Goal: Task Accomplishment & Management: Complete application form

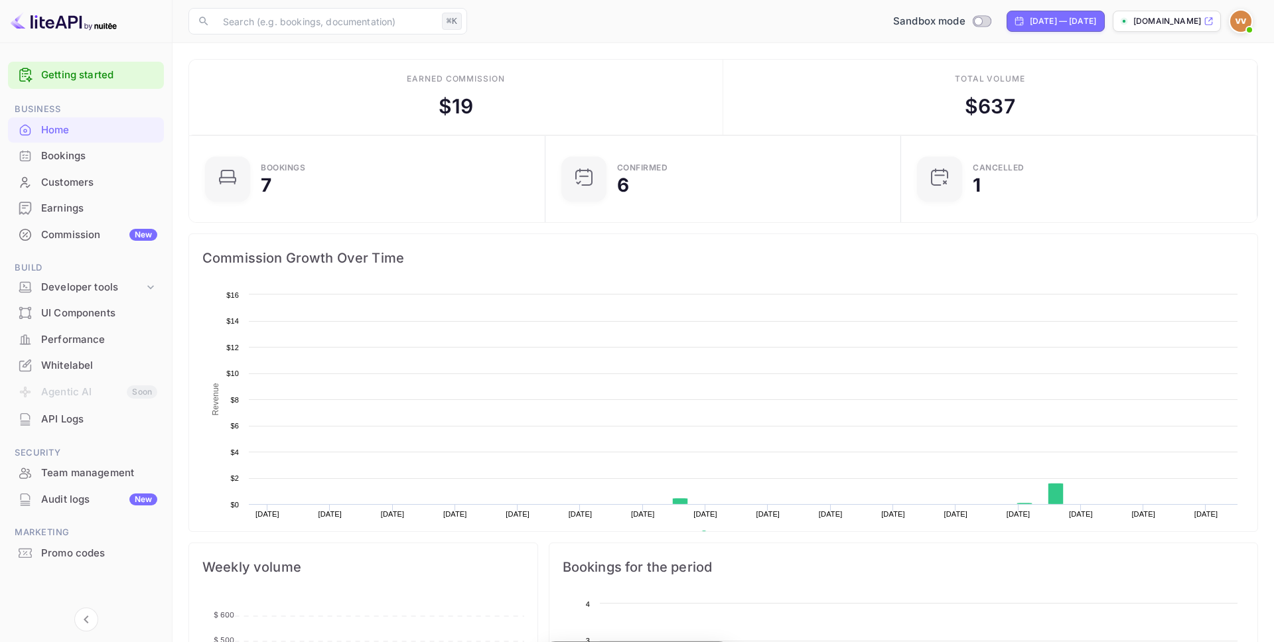
scroll to position [216, 348]
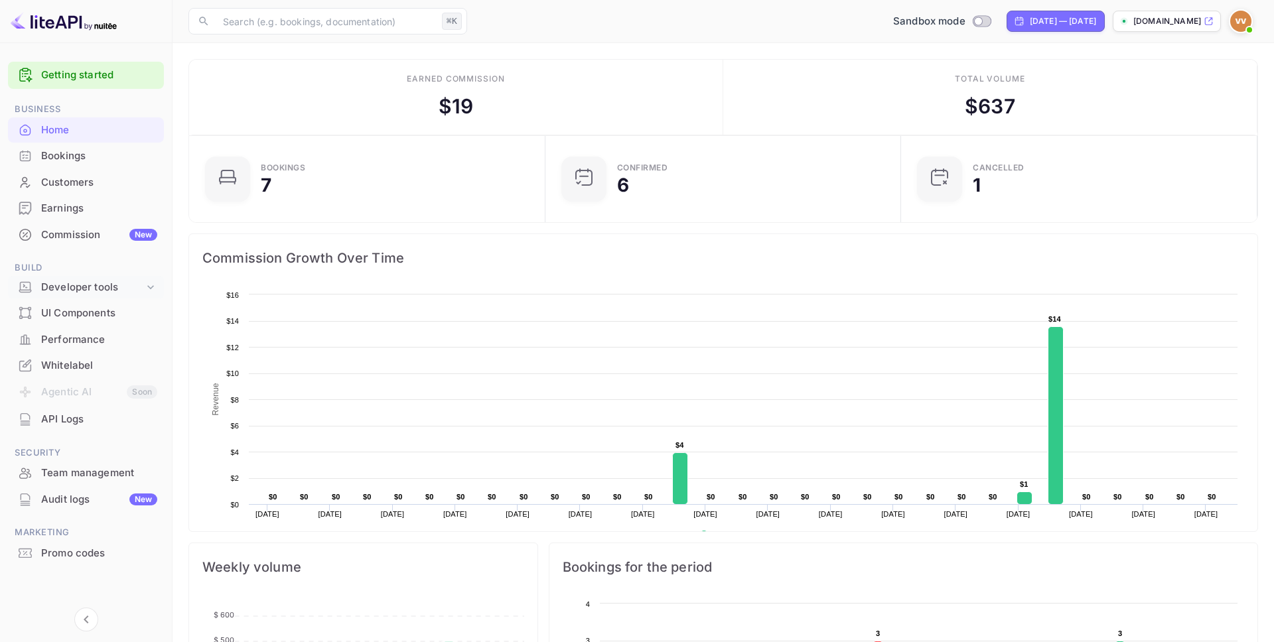
click at [147, 287] on icon at bounding box center [150, 287] width 13 height 13
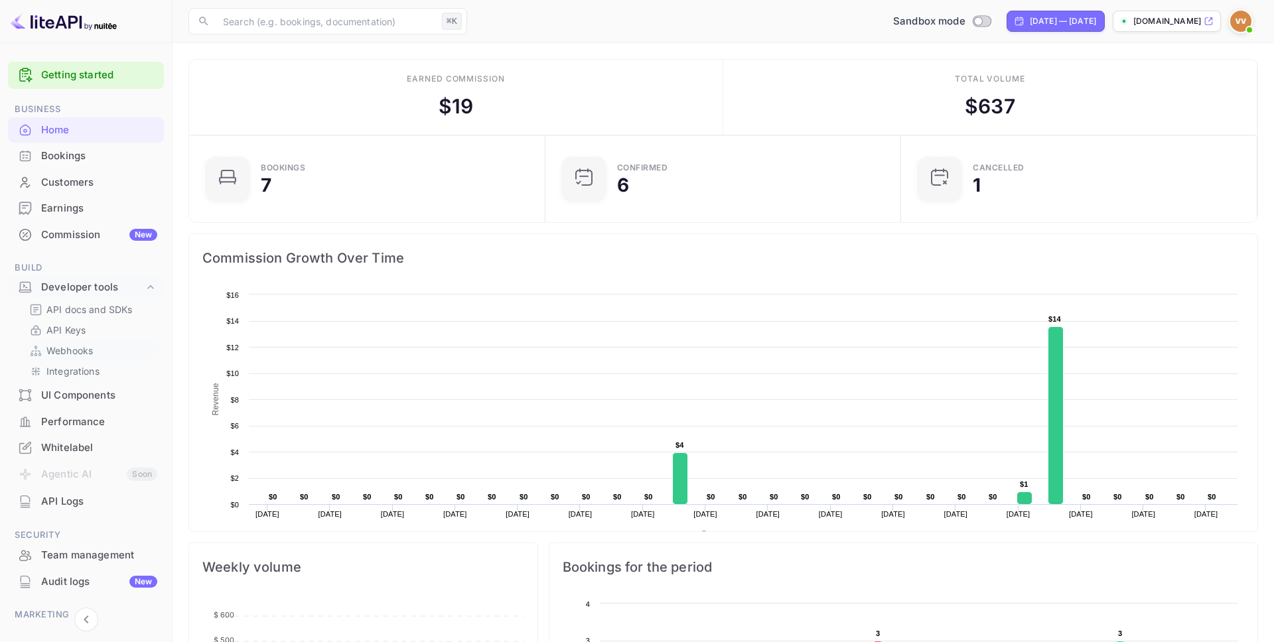
click at [83, 350] on p "Webhooks" at bounding box center [69, 351] width 46 height 14
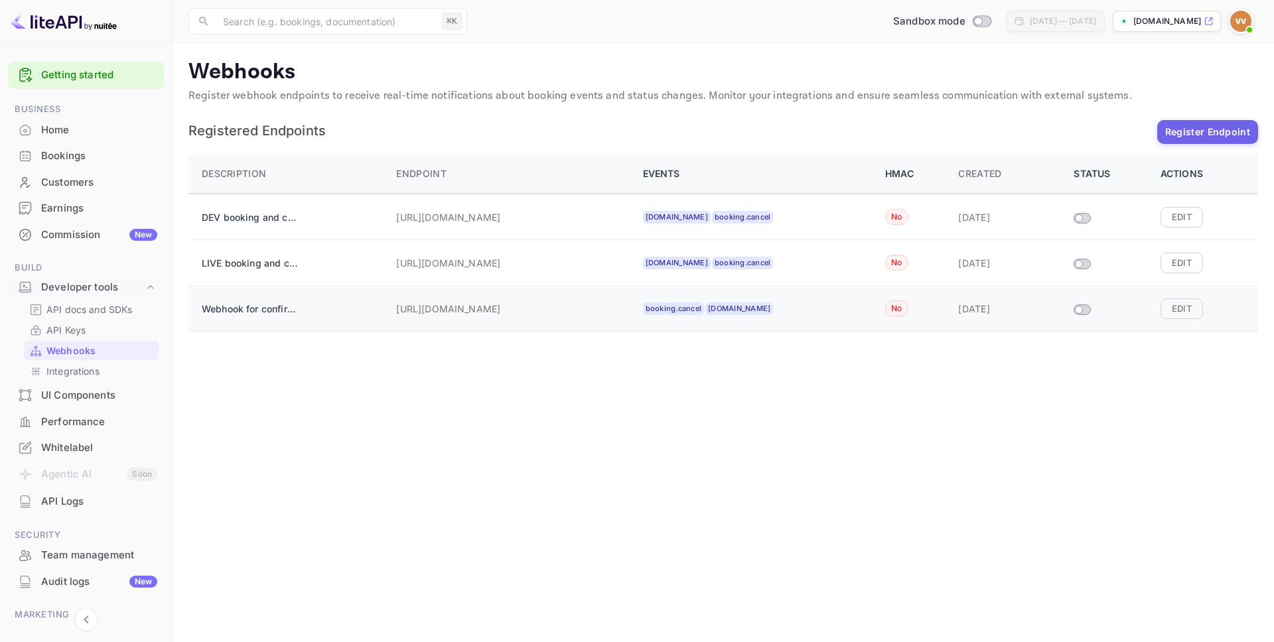
click at [791, 318] on td "booking.cancel [DOMAIN_NAME]" at bounding box center [756, 309] width 243 height 46
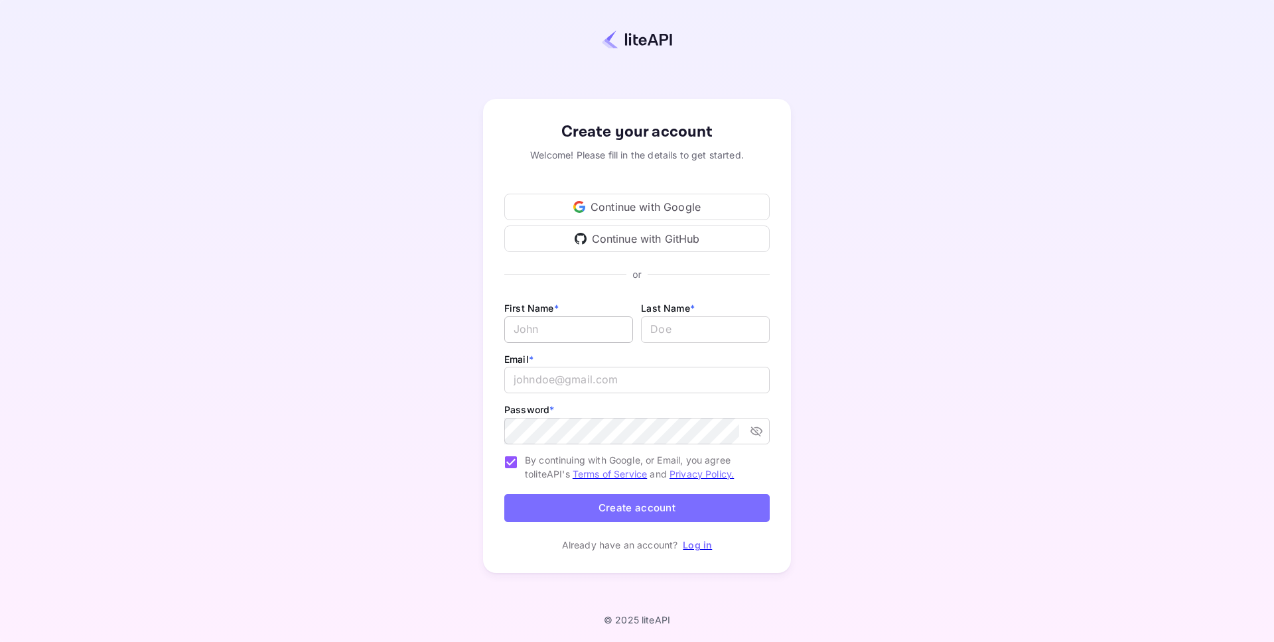
type input "j.richards@nuitee.com"
click at [561, 330] on input "Email *" at bounding box center [568, 329] width 129 height 27
type input "John"
type input "A Richards"
click at [676, 383] on input "j.richards@nuitee.com" at bounding box center [636, 380] width 265 height 27
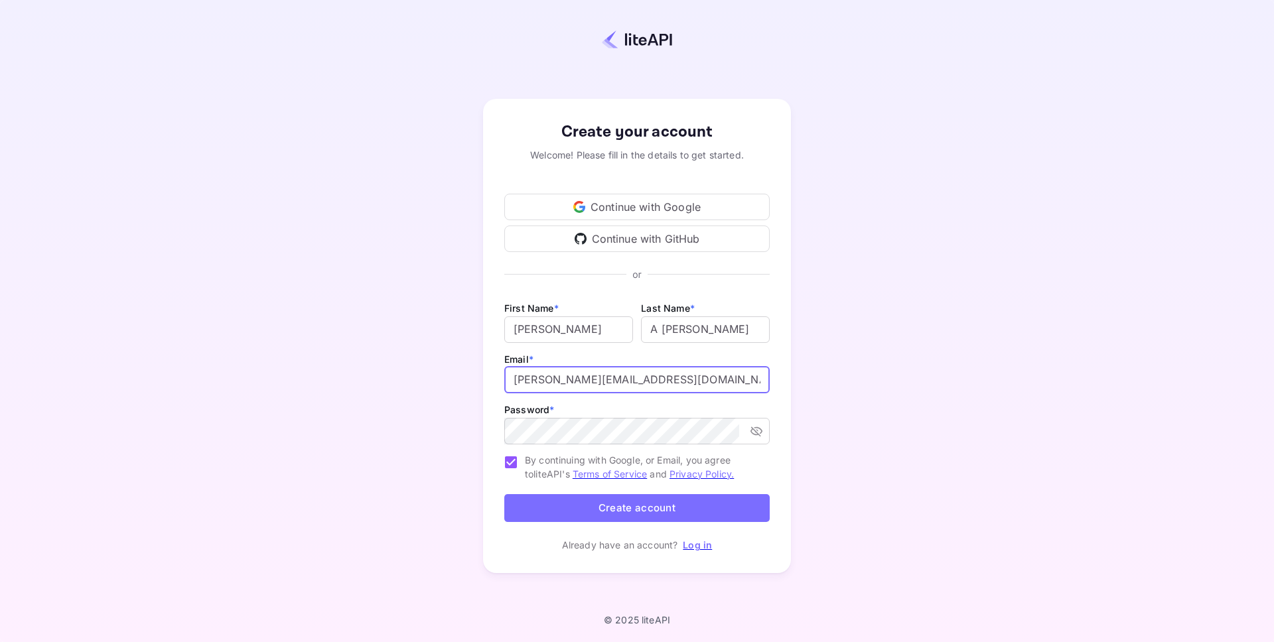
click at [578, 380] on input "j.richards+0714@nuitee.com" at bounding box center [636, 380] width 265 height 27
type input "j.richards+0911@nuitee.com"
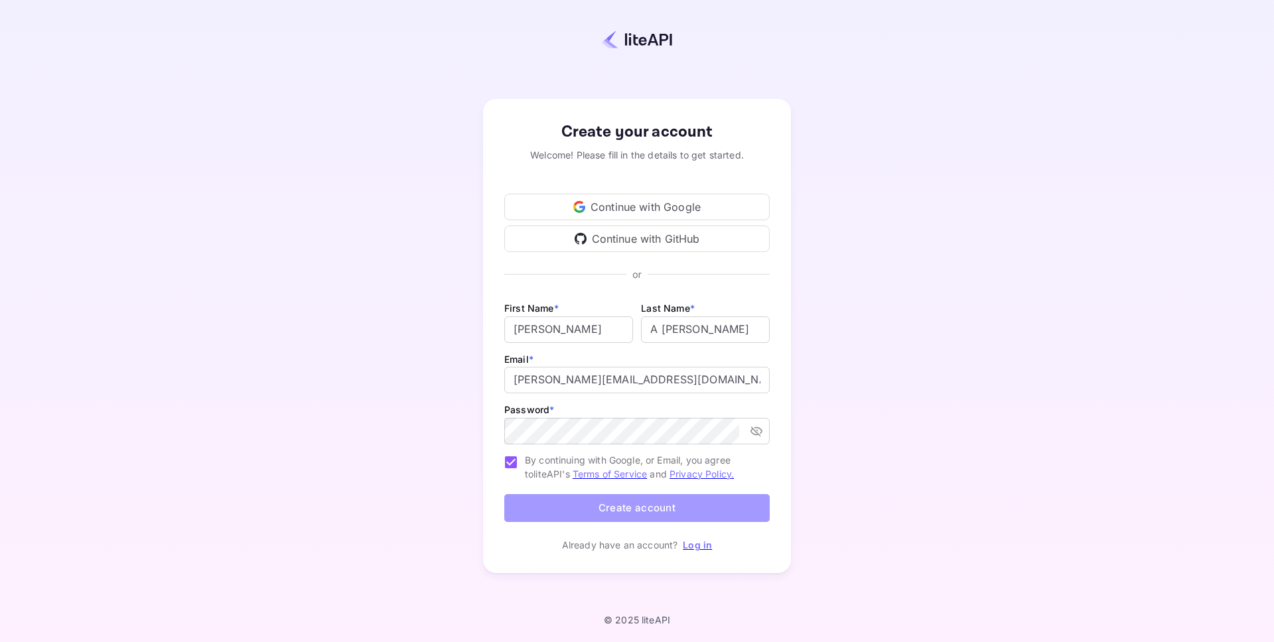
click at [631, 505] on button "Create account" at bounding box center [636, 508] width 265 height 29
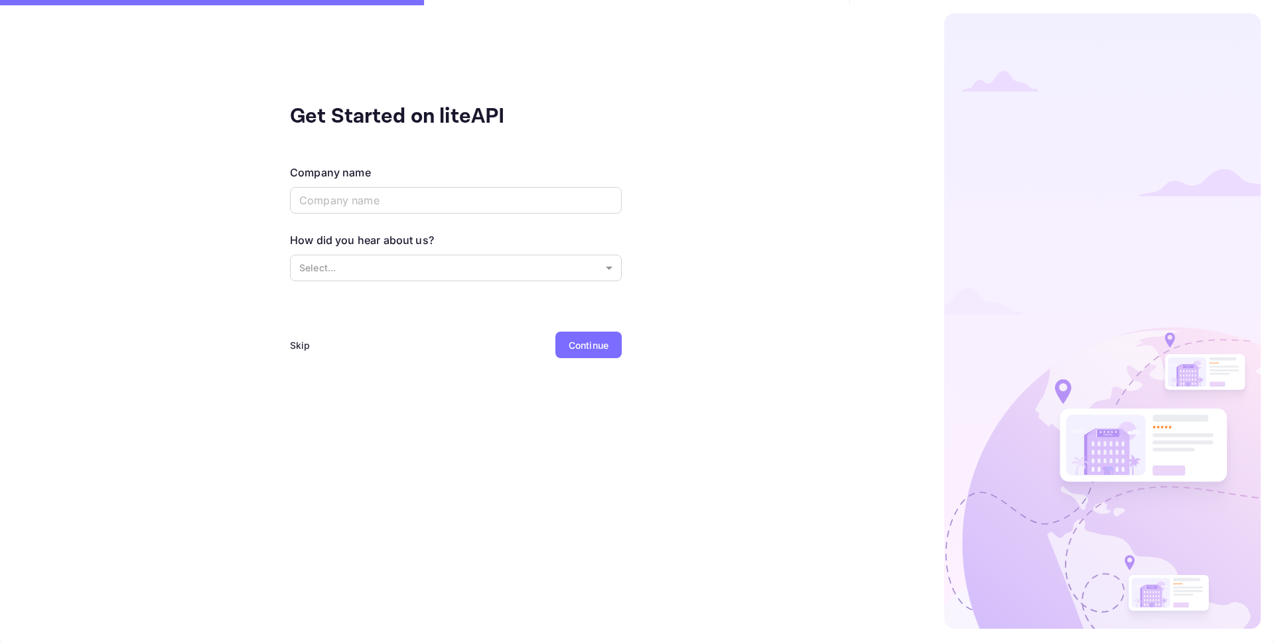
click at [300, 340] on div "Skip" at bounding box center [300, 345] width 21 height 14
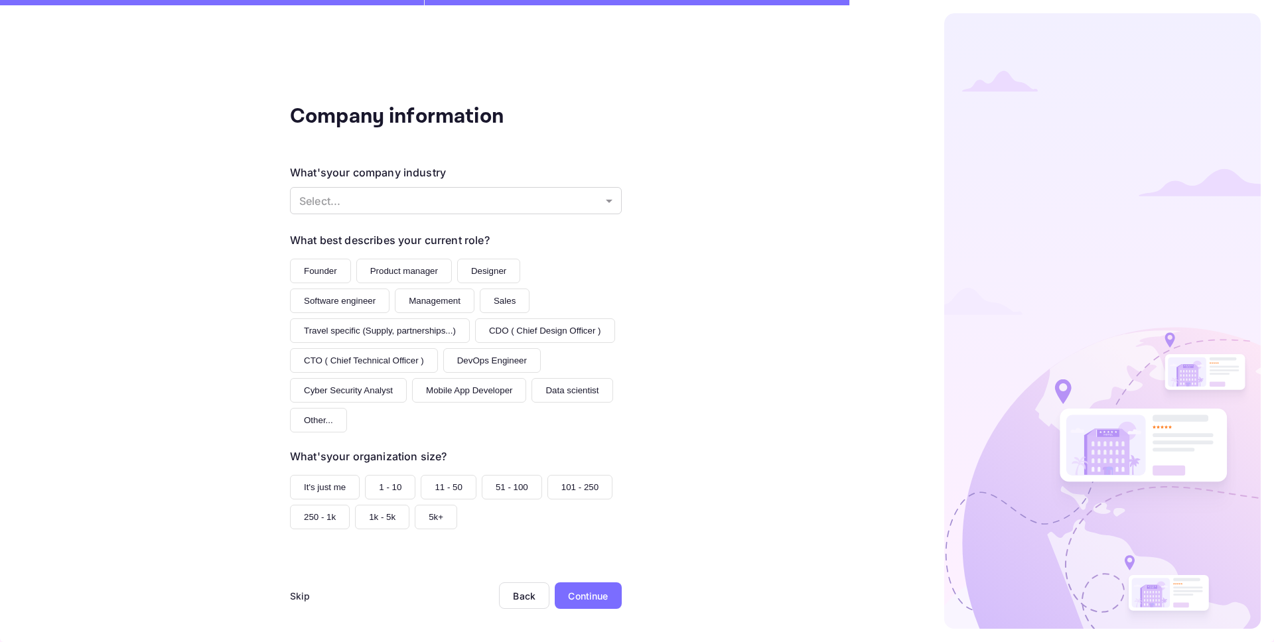
click at [296, 603] on div "Skip" at bounding box center [300, 596] width 21 height 14
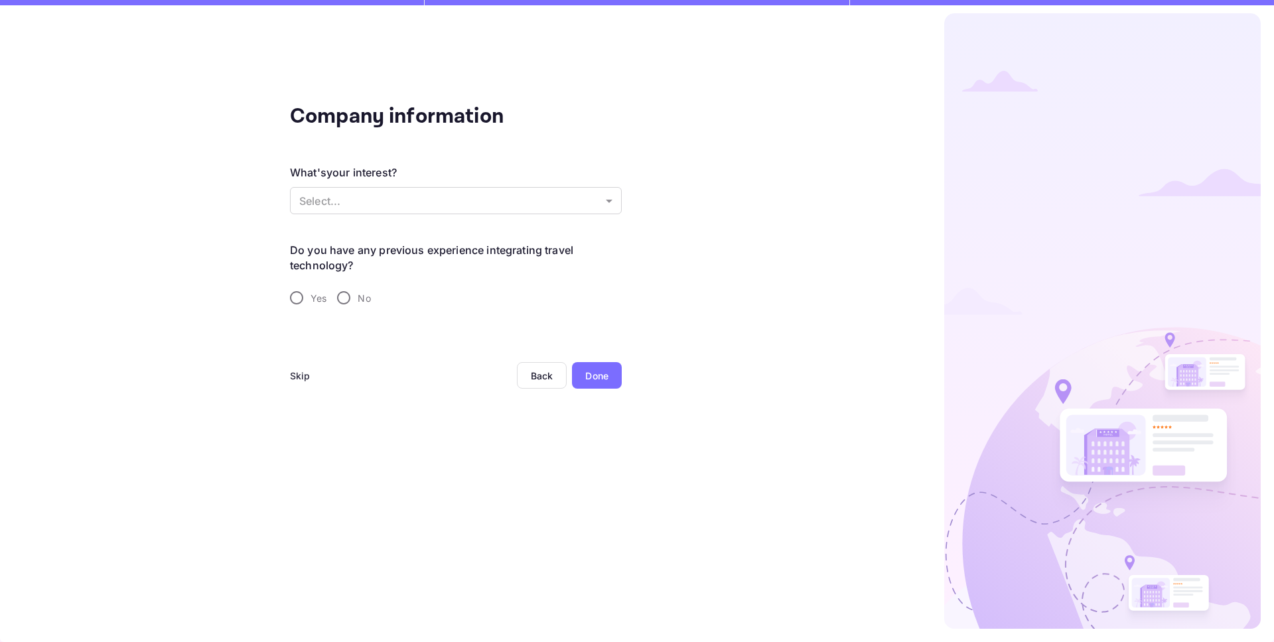
click at [299, 377] on div "Skip" at bounding box center [300, 376] width 21 height 14
